Goal: Book appointment/travel/reservation

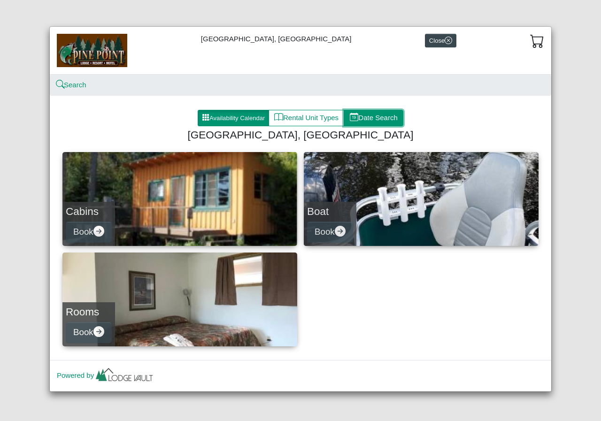
click at [366, 117] on button "Date Search" at bounding box center [374, 118] width 60 height 17
select select "*"
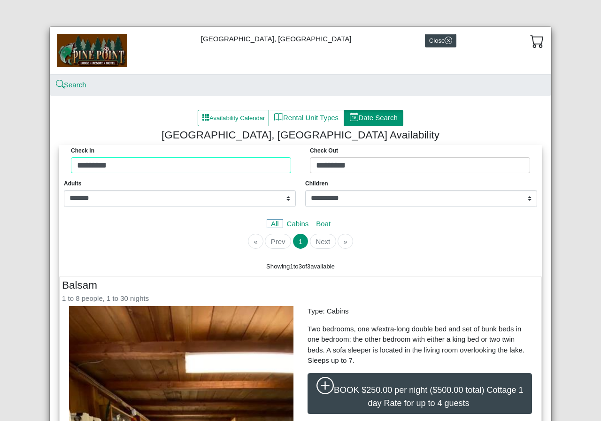
click at [215, 166] on div "Check in ********* Check Out *********" at bounding box center [301, 161] width 478 height 33
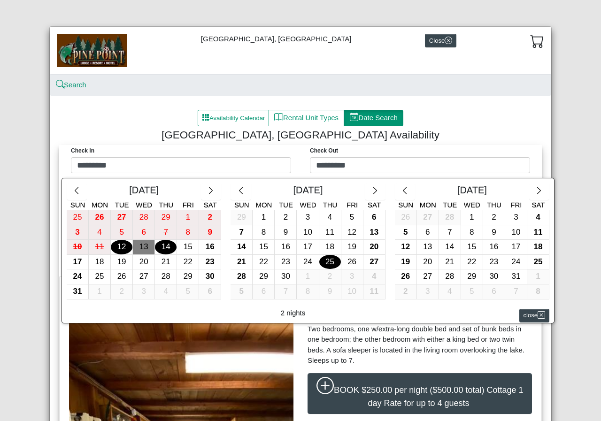
click at [324, 262] on div "25" at bounding box center [330, 262] width 22 height 15
type input "*********"
click at [344, 264] on div "26" at bounding box center [353, 262] width 22 height 15
type input "*********"
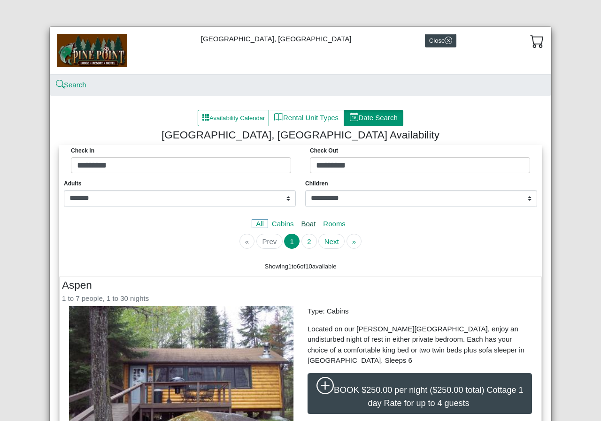
click at [303, 227] on link "Boat" at bounding box center [309, 224] width 22 height 8
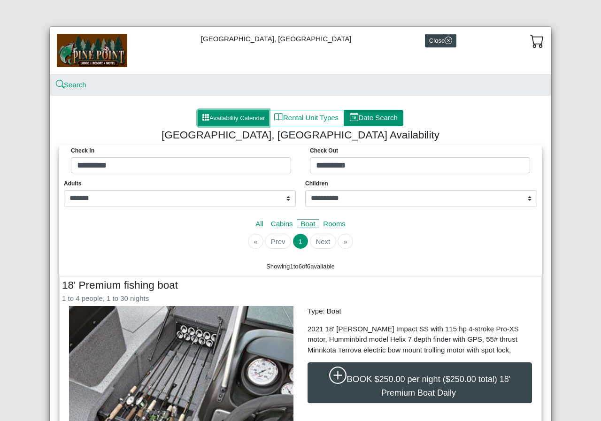
click at [239, 118] on button "Availability Calendar" at bounding box center [233, 118] width 71 height 17
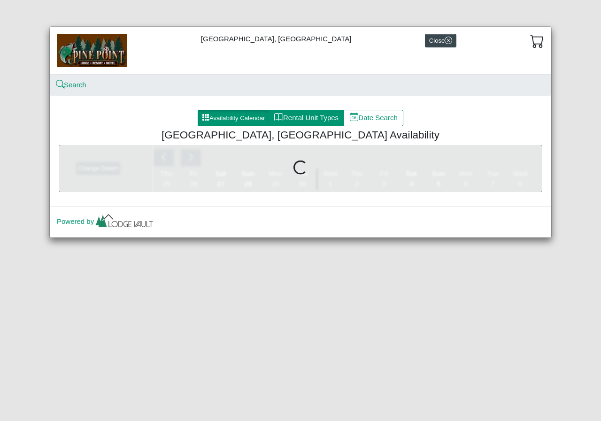
click at [317, 116] on button "Rental Unit Types" at bounding box center [307, 118] width 76 height 17
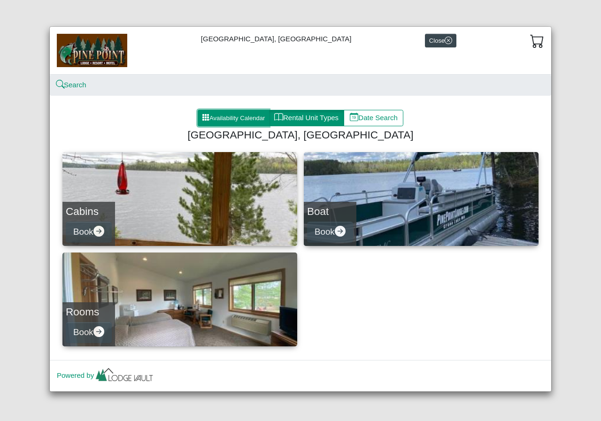
click at [235, 121] on button "Availability Calendar" at bounding box center [233, 118] width 71 height 17
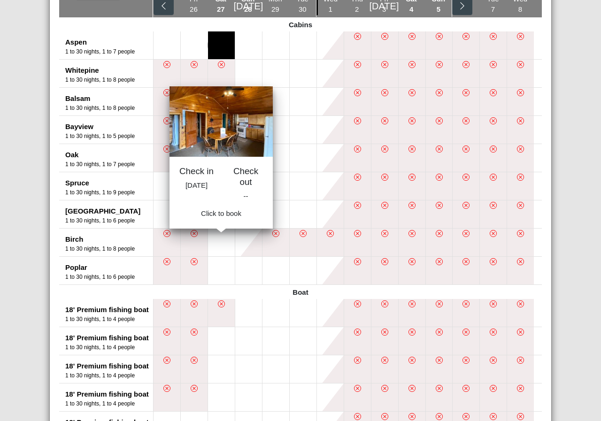
scroll to position [188, 0]
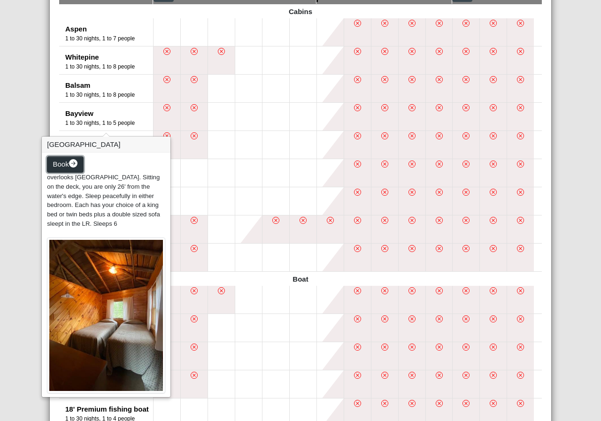
click at [66, 166] on span "Book" at bounding box center [61, 164] width 16 height 8
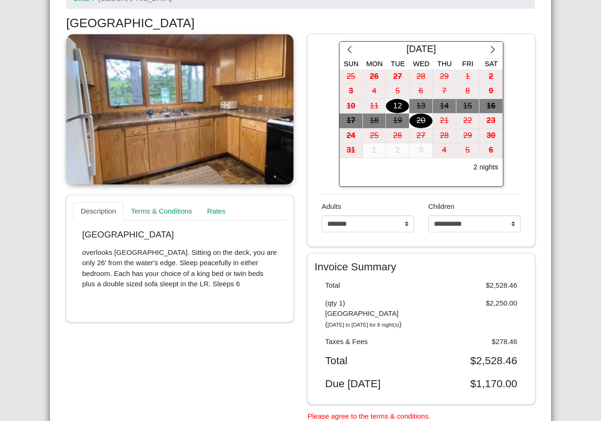
scroll to position [94, 0]
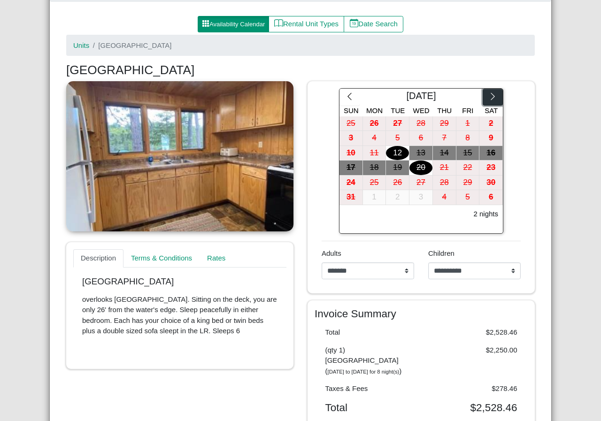
click at [496, 94] on button "button" at bounding box center [493, 97] width 20 height 17
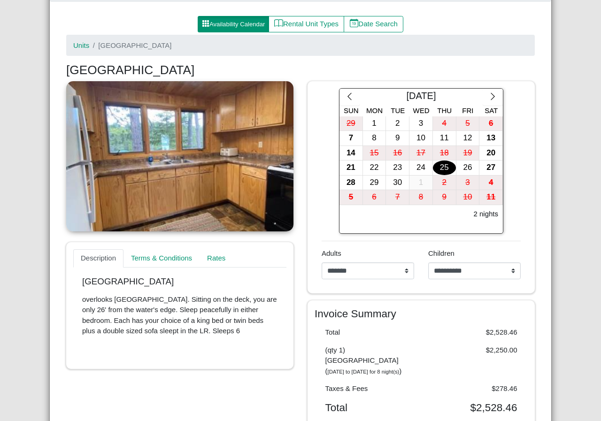
click at [441, 169] on div "25" at bounding box center [444, 168] width 23 height 15
click at [469, 169] on div "26" at bounding box center [468, 168] width 23 height 15
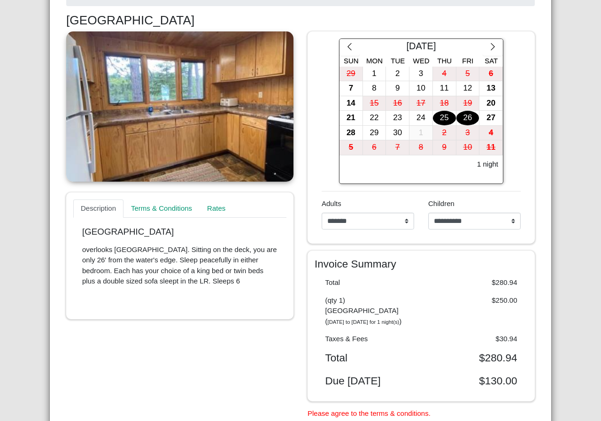
scroll to position [188, 0]
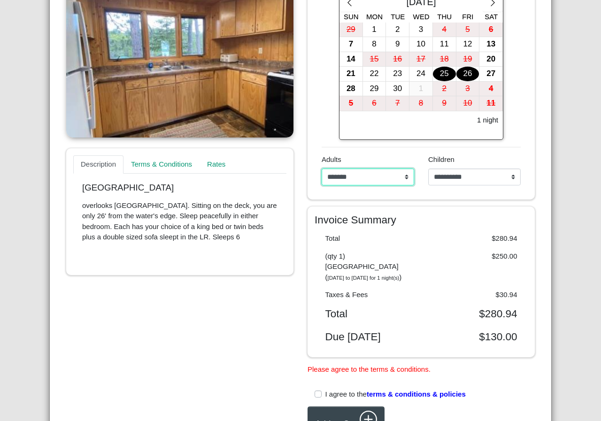
click at [401, 178] on select "**********" at bounding box center [368, 177] width 93 height 17
select select "*"
click at [322, 169] on select "**********" at bounding box center [368, 177] width 93 height 17
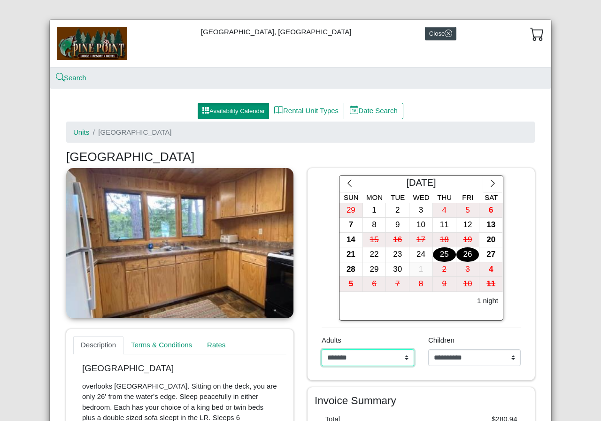
scroll to position [0, 0]
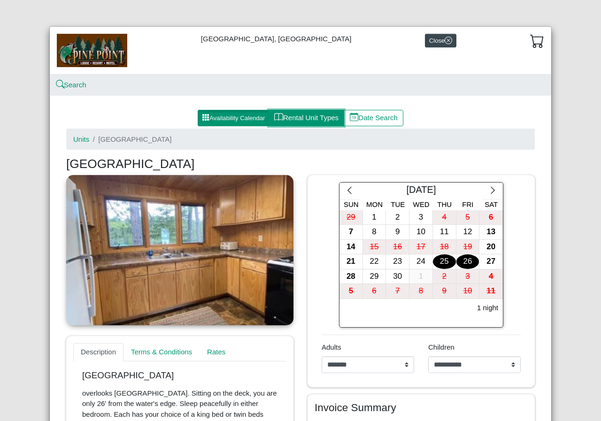
click at [310, 118] on button "Rental Unit Types" at bounding box center [307, 118] width 76 height 17
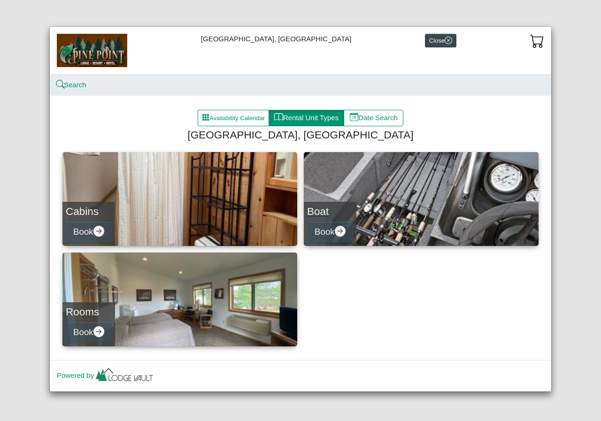
click at [377, 201] on link "Boat Book" at bounding box center [421, 199] width 235 height 94
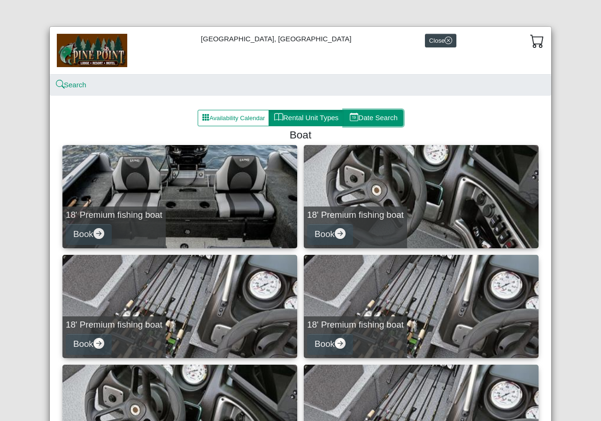
click at [368, 120] on button "Date Search" at bounding box center [374, 118] width 60 height 17
select select "*"
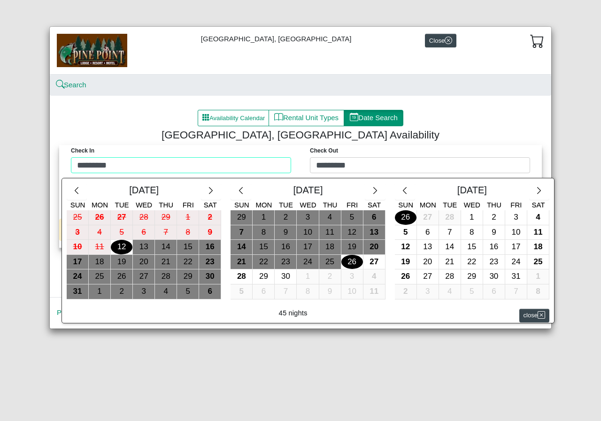
click at [228, 167] on div "Check in ********* Check Out ********* [DATE] Sun Mon Tue Wed Thu Fri Sat 25 26…" at bounding box center [301, 161] width 478 height 33
click at [334, 266] on div "25" at bounding box center [330, 262] width 22 height 15
type input "*********"
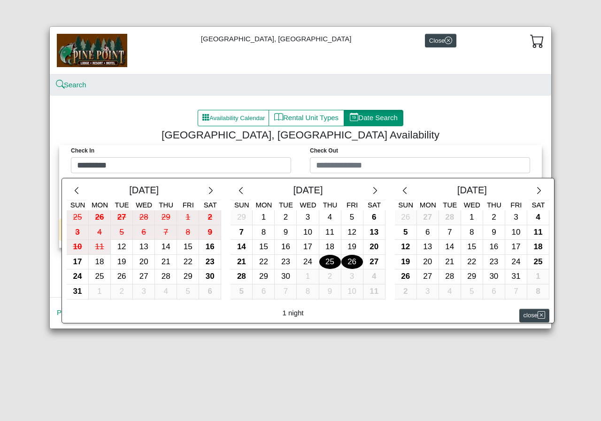
click at [354, 264] on div "26" at bounding box center [353, 262] width 22 height 15
type input "*********"
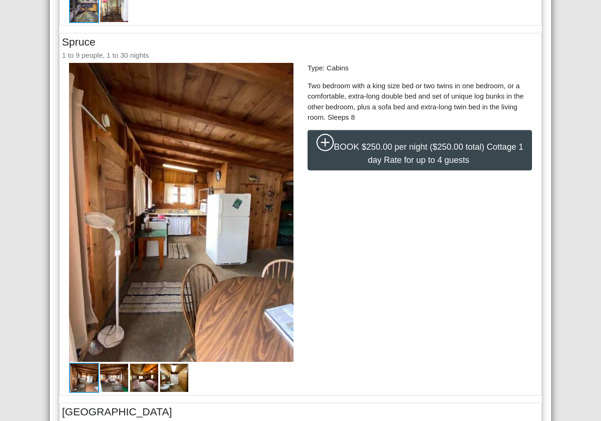
scroll to position [517, 0]
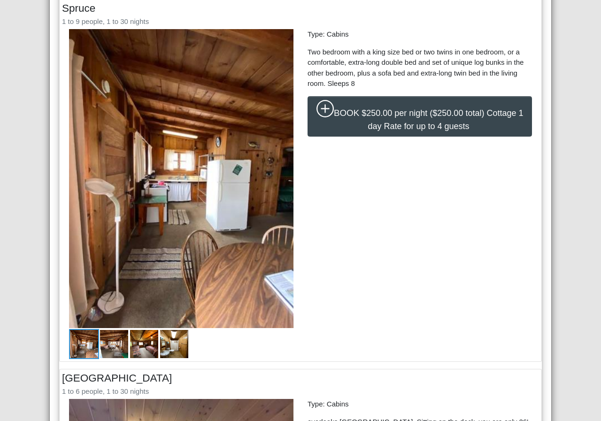
click at [115, 342] on img at bounding box center [114, 344] width 30 height 30
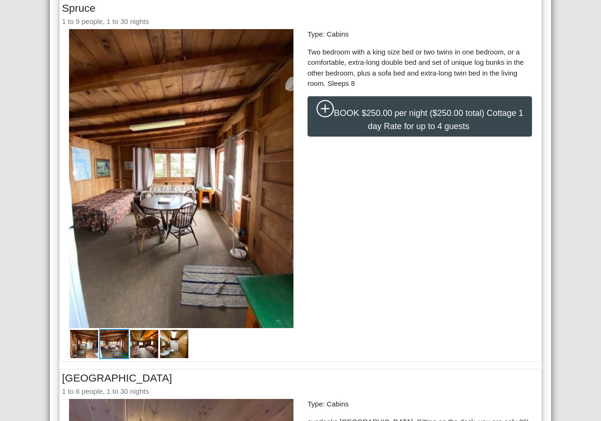
click at [136, 342] on img at bounding box center [144, 344] width 30 height 30
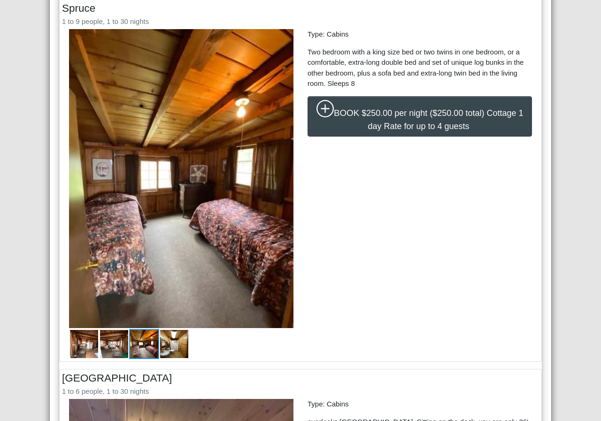
click at [166, 342] on img at bounding box center [174, 344] width 30 height 30
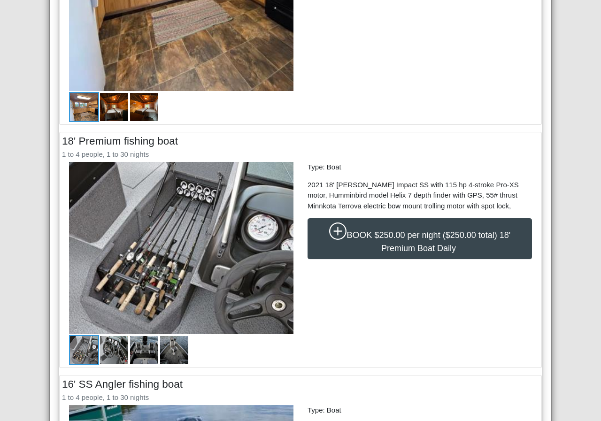
scroll to position [1127, 0]
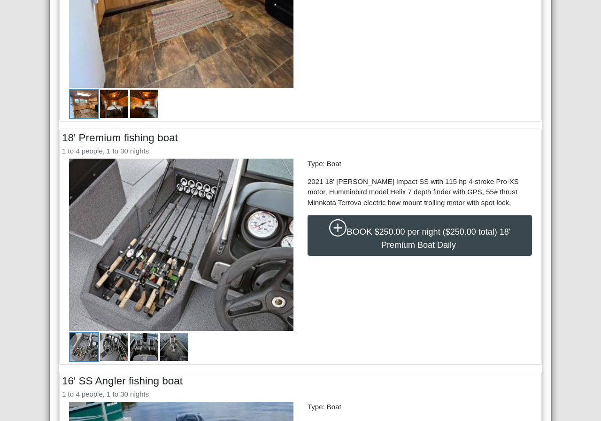
click at [99, 345] on img at bounding box center [114, 347] width 30 height 30
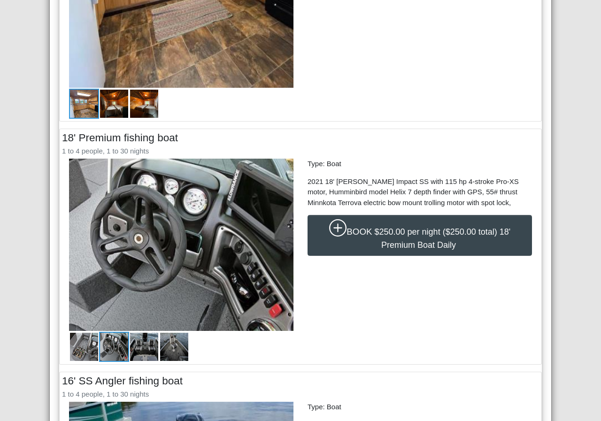
click at [129, 347] on img at bounding box center [144, 347] width 30 height 30
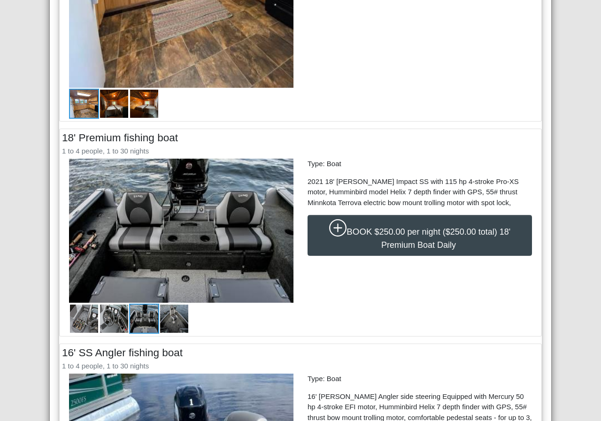
click at [166, 336] on div "18' Premium fishing boat 1 to 4 people, 1 to 30 nights ◀ ▶ Type: Boat 2021 18' …" at bounding box center [301, 232] width 482 height 207
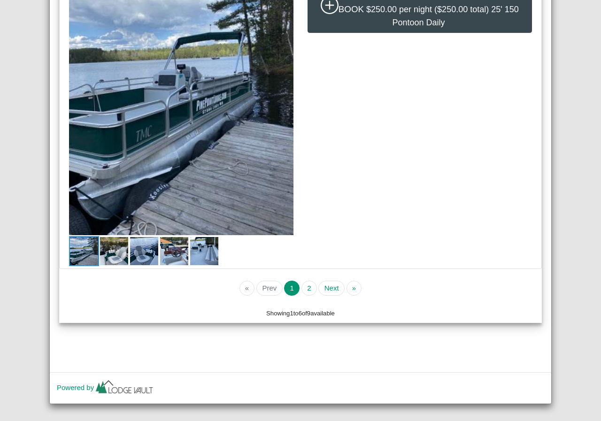
scroll to position [2875, 0]
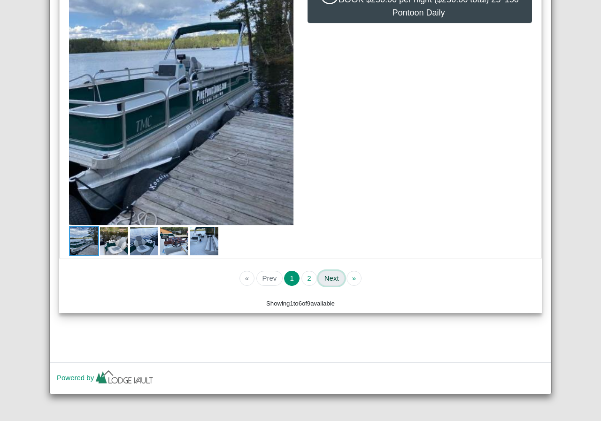
click at [322, 277] on button "Next" at bounding box center [332, 278] width 26 height 15
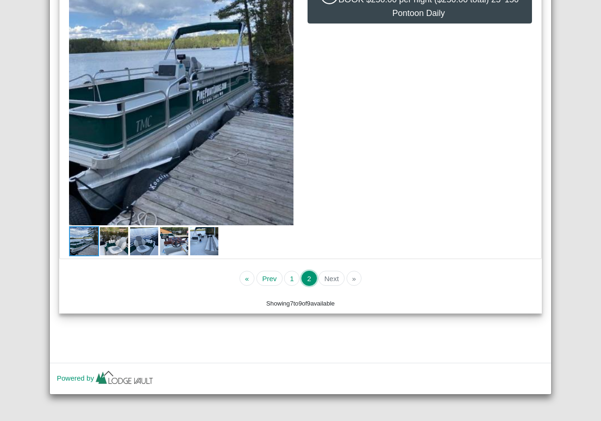
scroll to position [0, 0]
